Goal: Find contact information: Find contact information

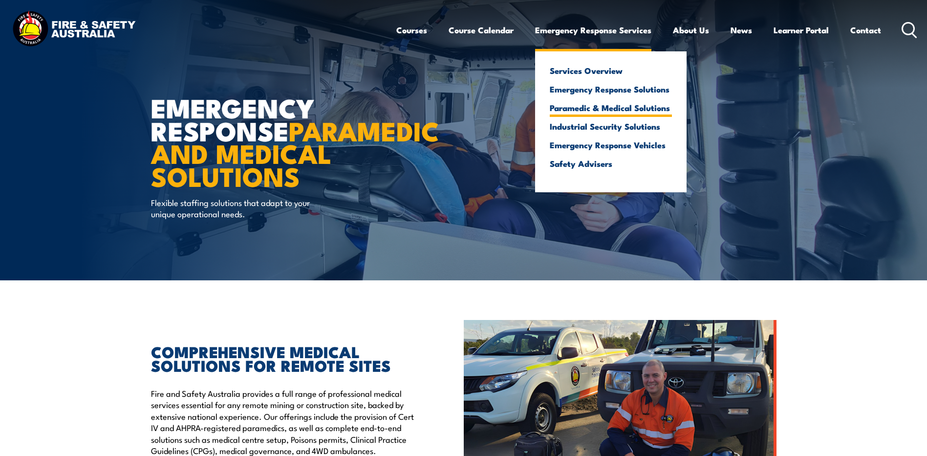
click at [595, 110] on link "Paramedic & Medical Solutions" at bounding box center [611, 107] width 122 height 9
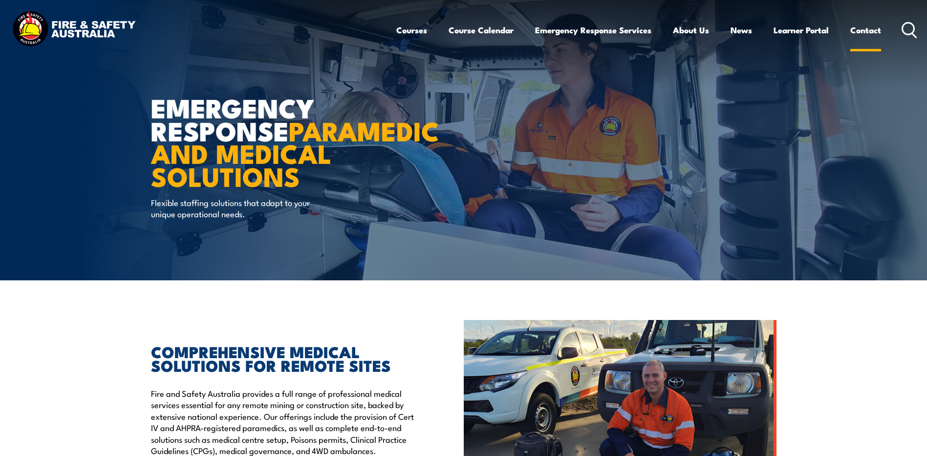
click at [872, 27] on link "Contact" at bounding box center [865, 30] width 31 height 26
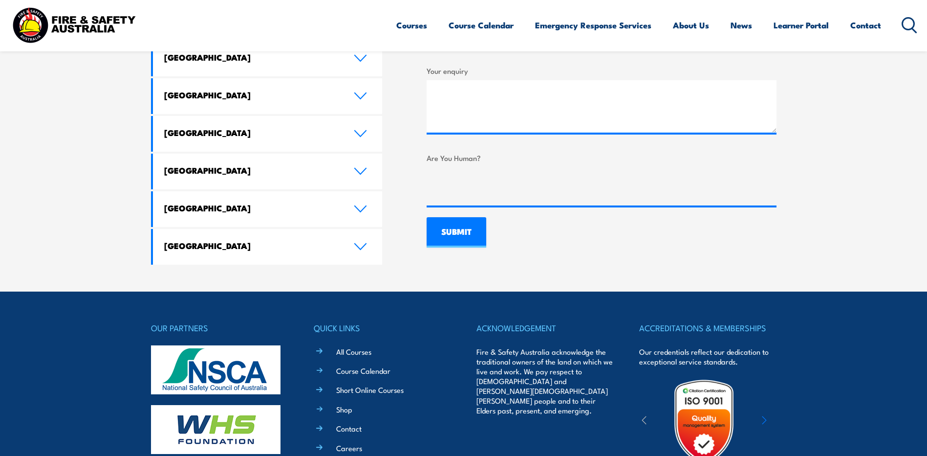
scroll to position [750, 0]
